Goal: Task Accomplishment & Management: Complete application form

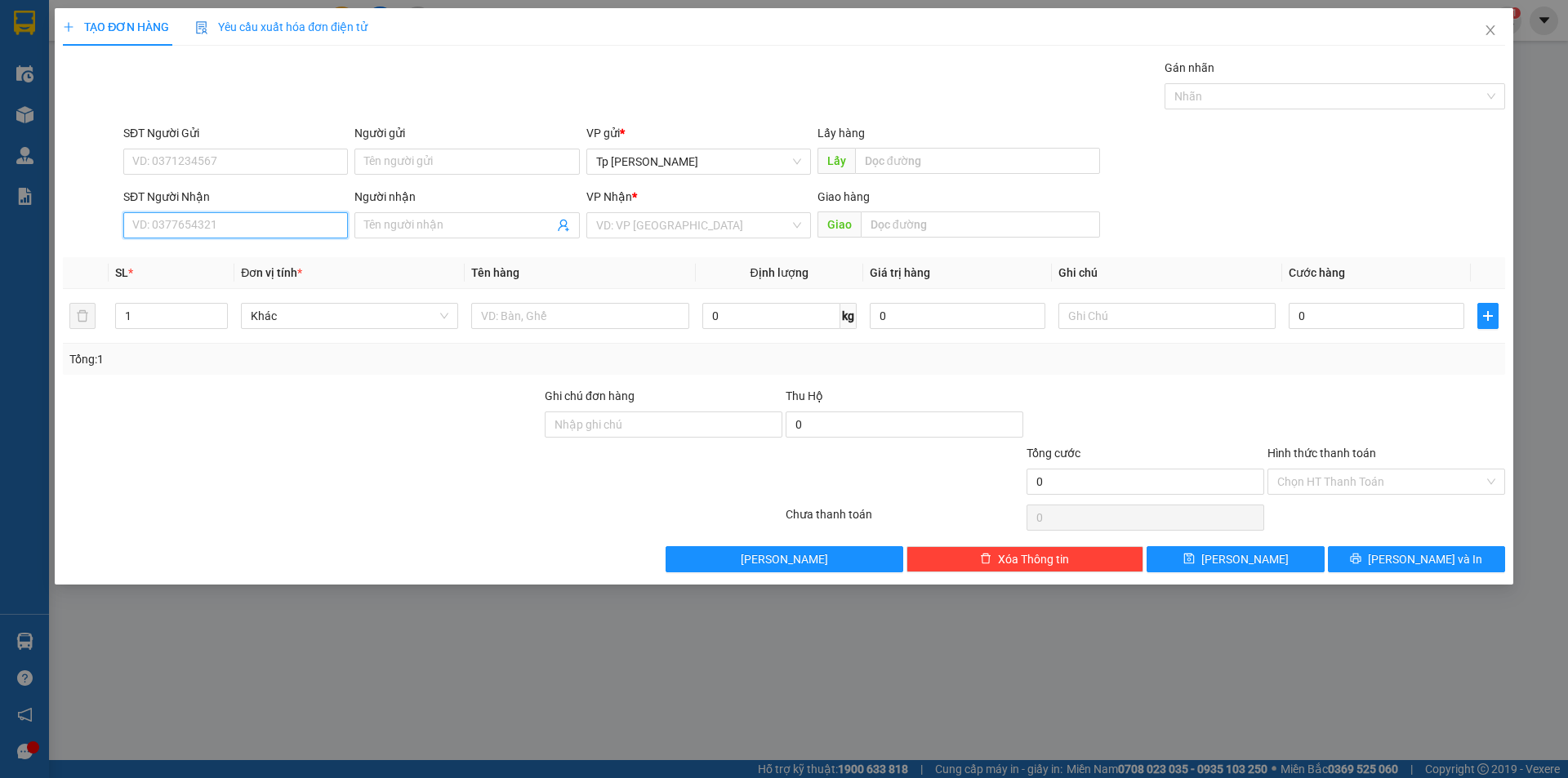
click at [261, 227] on input "SĐT Người Nhận" at bounding box center [235, 226] width 225 height 26
type input "0816265674"
click at [214, 250] on div "0816265674 - hiếu" at bounding box center [235, 258] width 205 height 18
type input "hiếu"
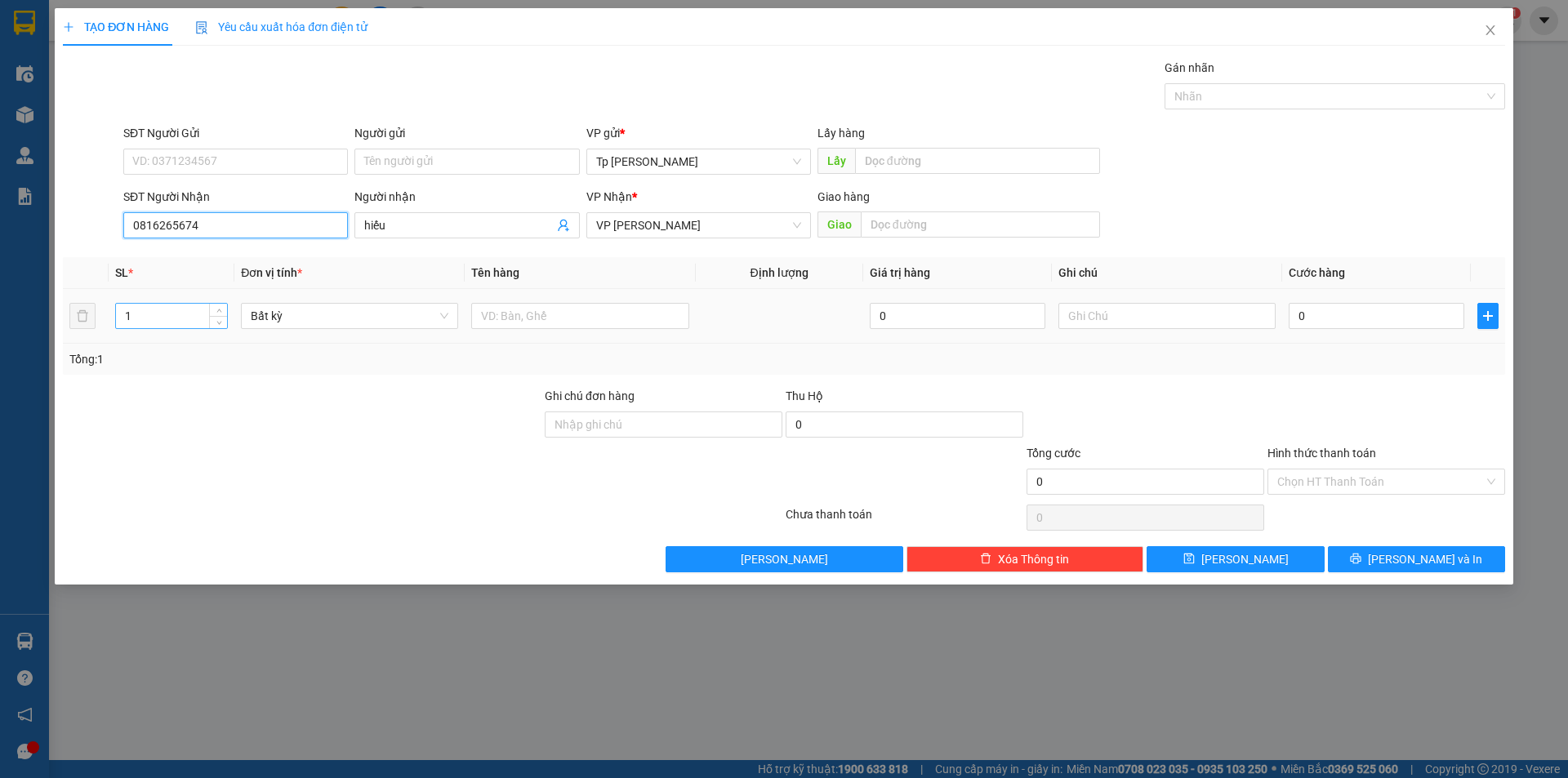
type input "0816265674"
click at [167, 320] on input "1" at bounding box center [171, 316] width 111 height 24
type input "2"
click at [520, 311] on input "text" at bounding box center [580, 316] width 217 height 26
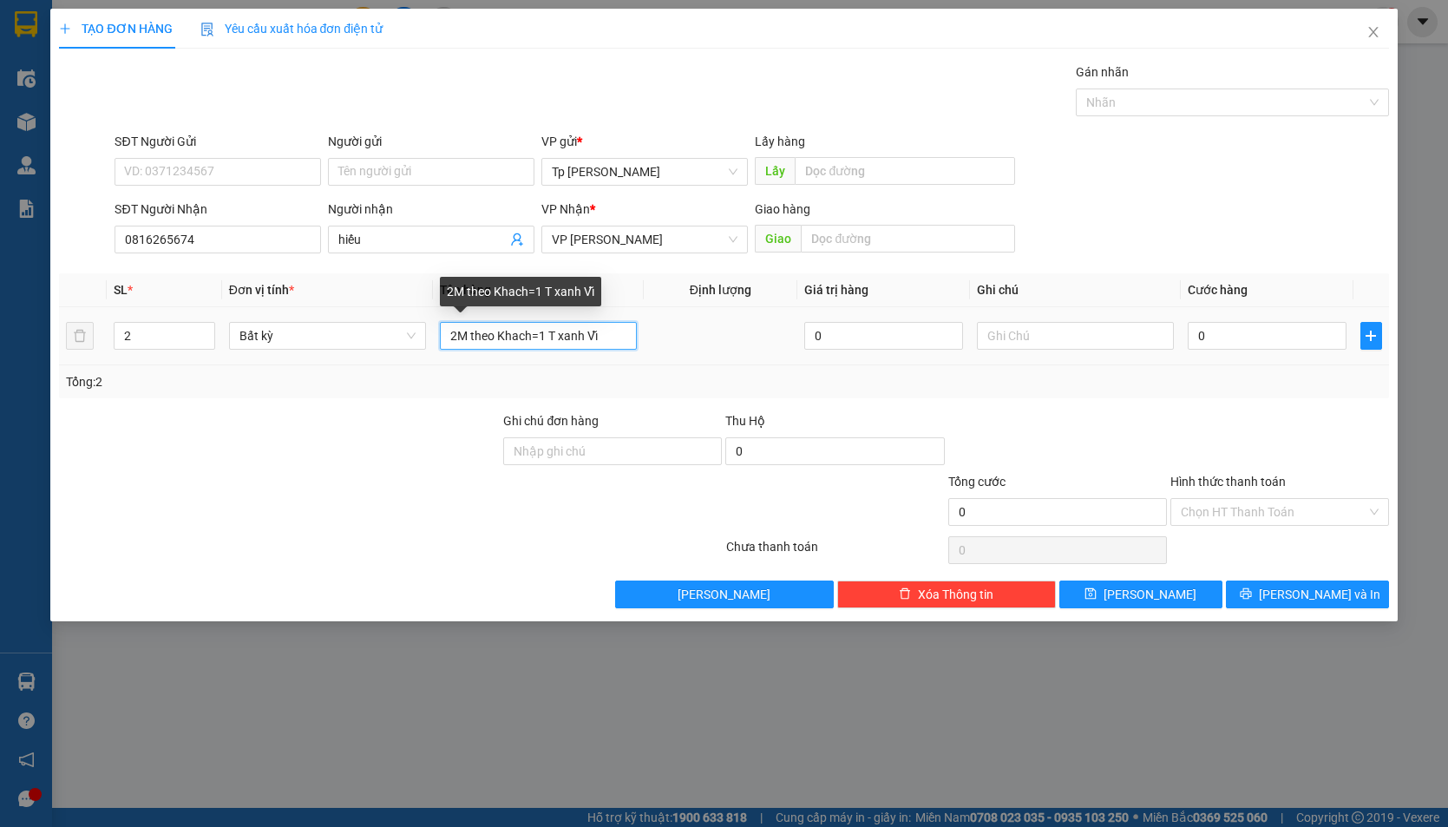
click at [608, 326] on input "2M theo Khach=1 T xanh Vĩ" at bounding box center [538, 336] width 197 height 28
type input "2M theo Khach=1 T xanh Vĩnh Hao + 1 va li Xanh Ngọc"
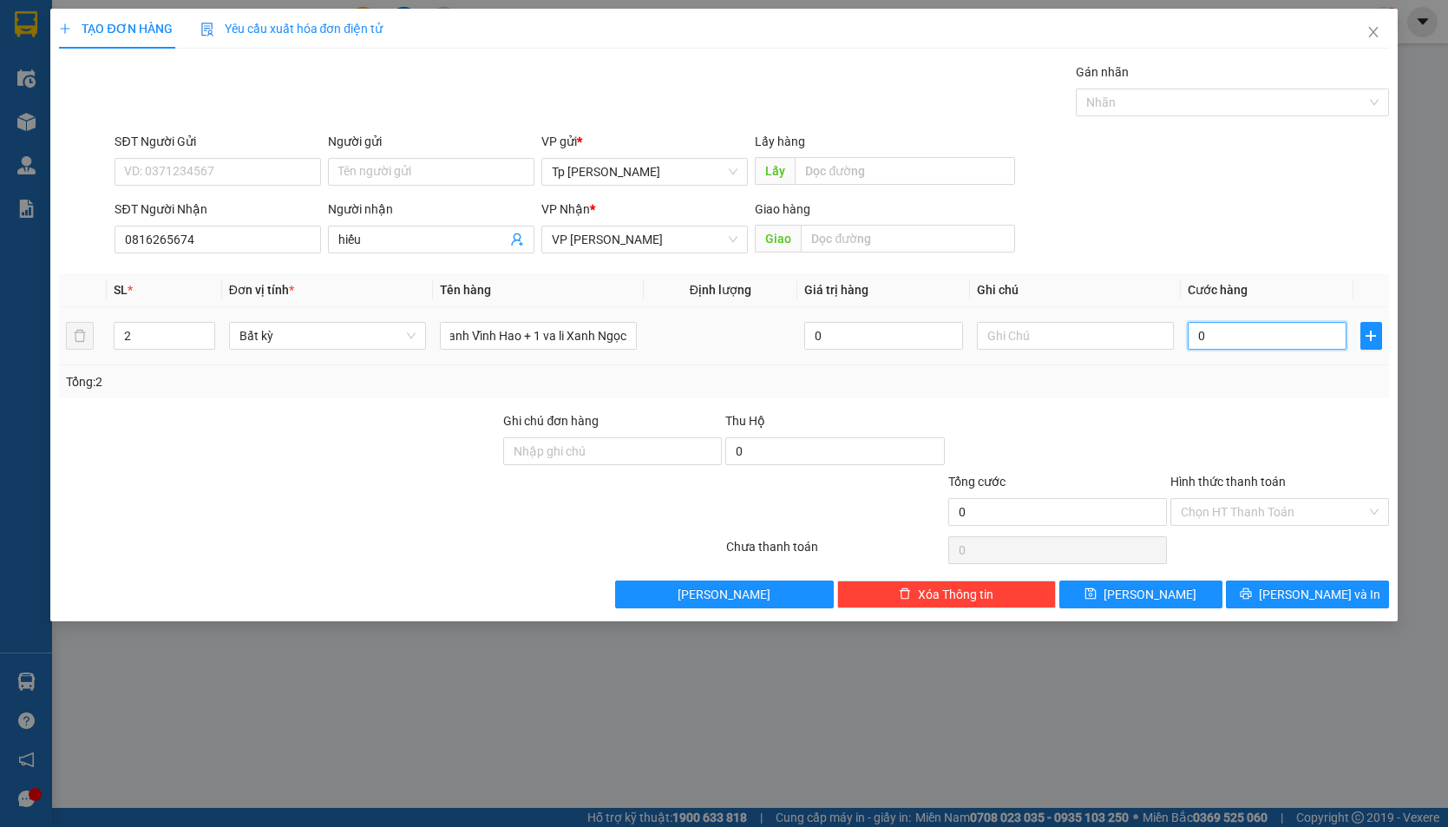
scroll to position [0, 0]
click at [1268, 345] on input "0" at bounding box center [1267, 336] width 159 height 28
click at [1236, 508] on input "Hình thức thanh toán" at bounding box center [1274, 512] width 186 height 26
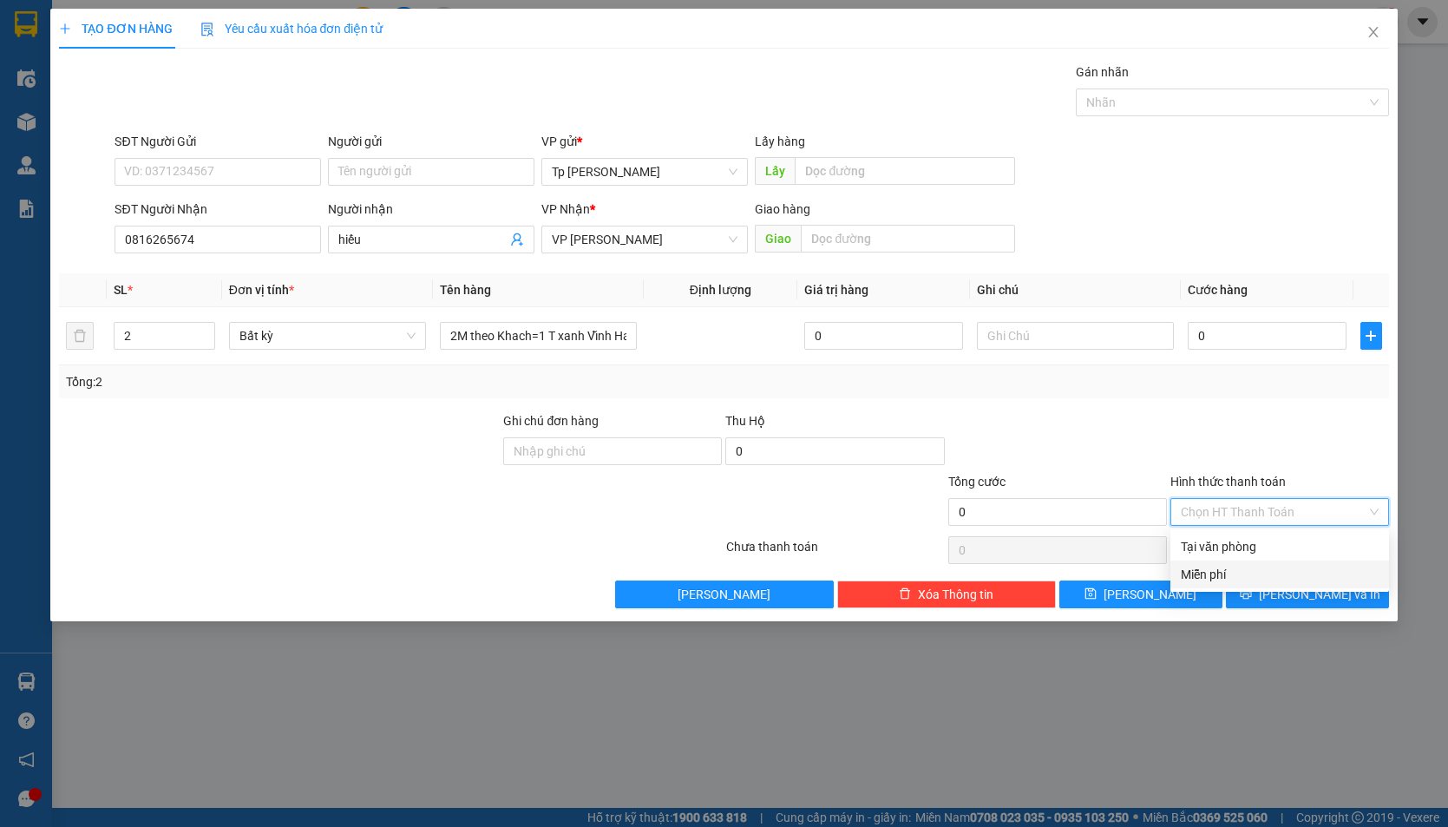
click at [1216, 568] on div "Miễn phí" at bounding box center [1280, 574] width 198 height 19
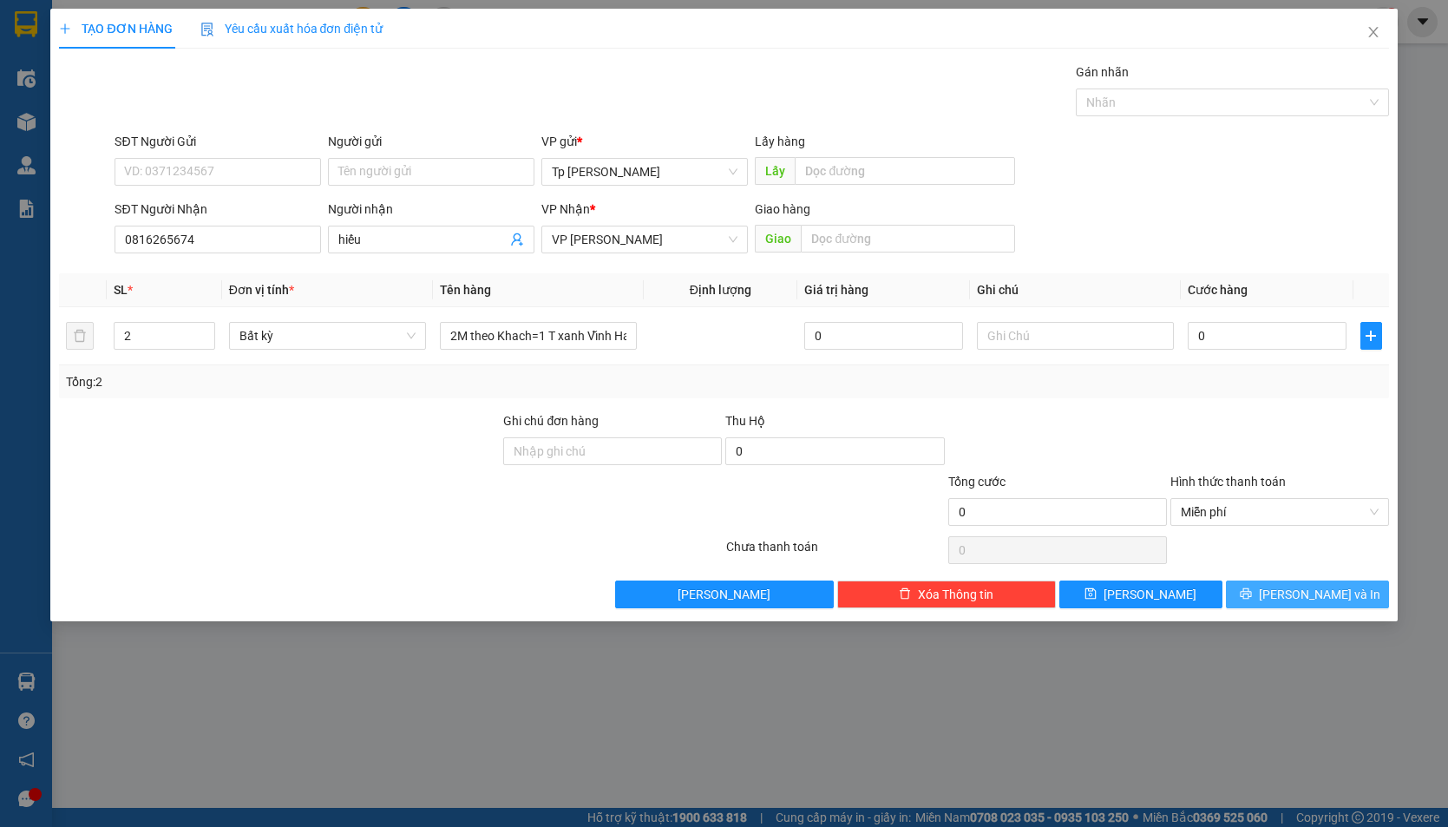
click at [1339, 595] on span "[PERSON_NAME] và In" at bounding box center [1319, 594] width 121 height 19
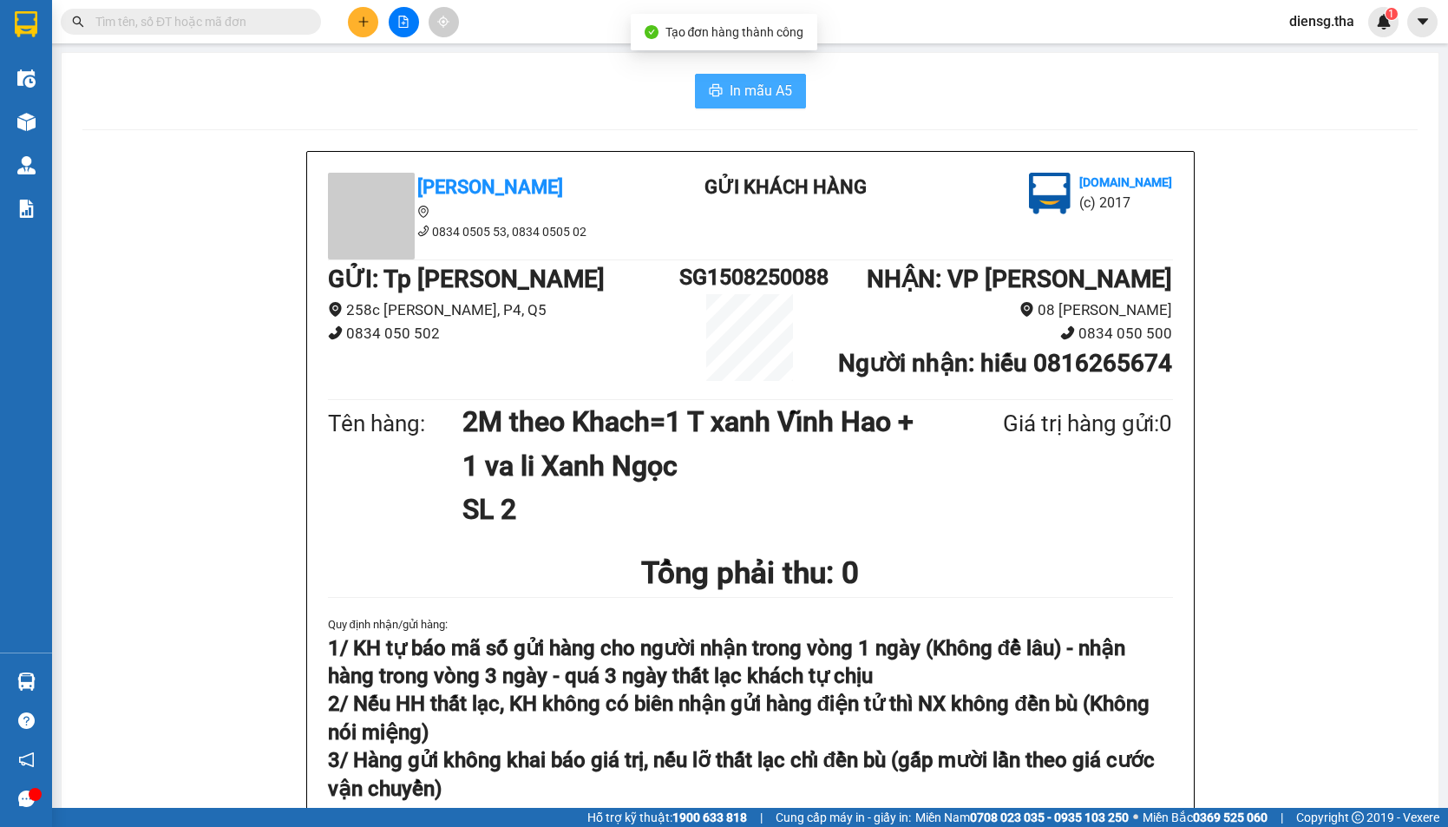
drag, startPoint x: 783, startPoint y: 85, endPoint x: 793, endPoint y: 86, distance: 10.4
click at [783, 86] on span "In mẫu A5" at bounding box center [761, 91] width 62 height 22
click at [762, 92] on span "In mẫu A5" at bounding box center [761, 91] width 62 height 22
click at [1270, 605] on div "Tân Hoàng Anh 0834 0505 53, 0834 0505 02 Gửi khách hàng [DOMAIN_NAME] (c) 2017 …" at bounding box center [749, 822] width 1335 height 1343
